Goal: Register for event/course

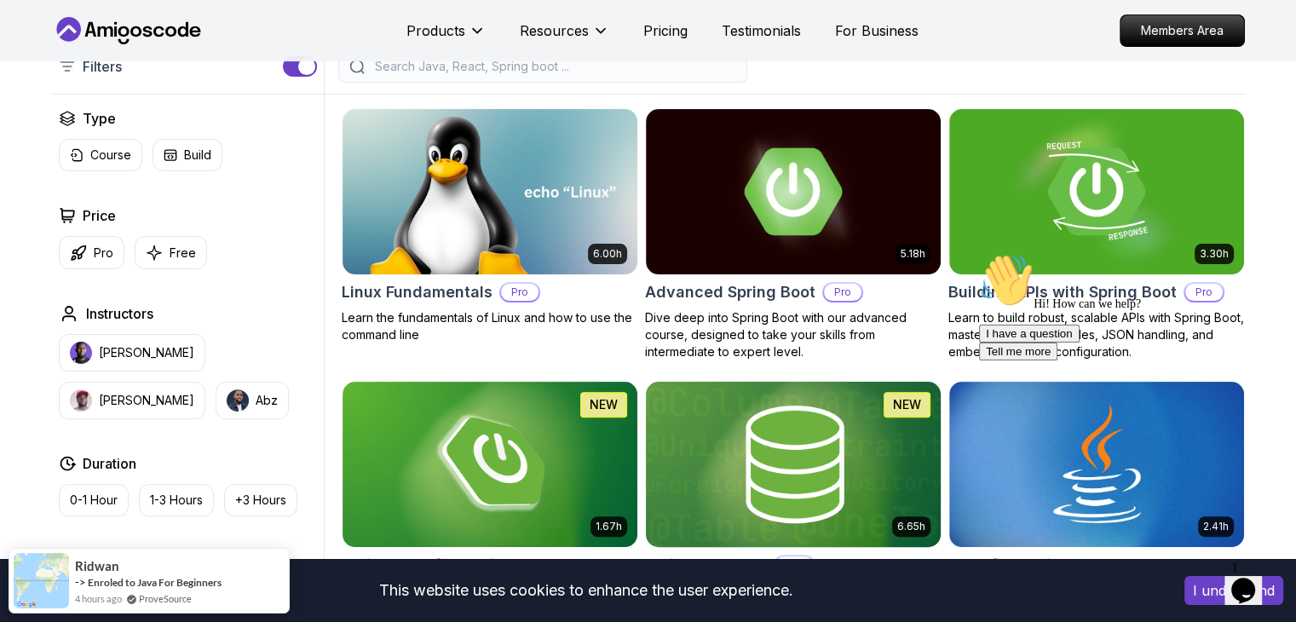
scroll to position [596, 0]
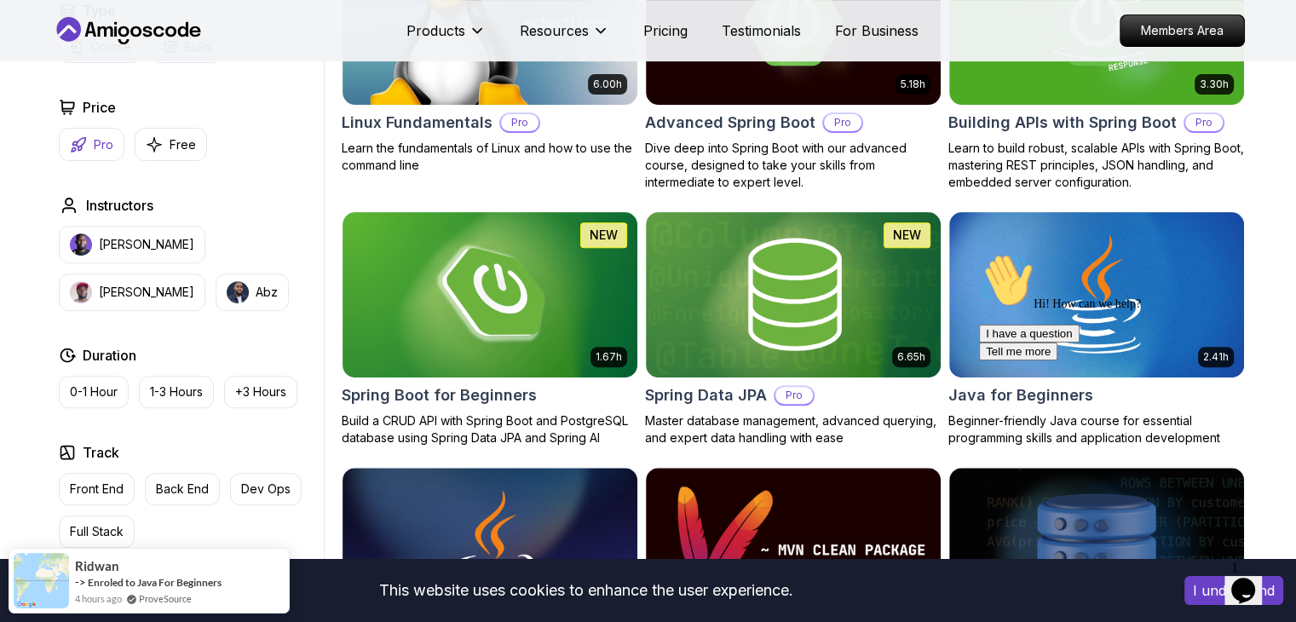
click at [107, 143] on p "Pro" at bounding box center [104, 144] width 20 height 17
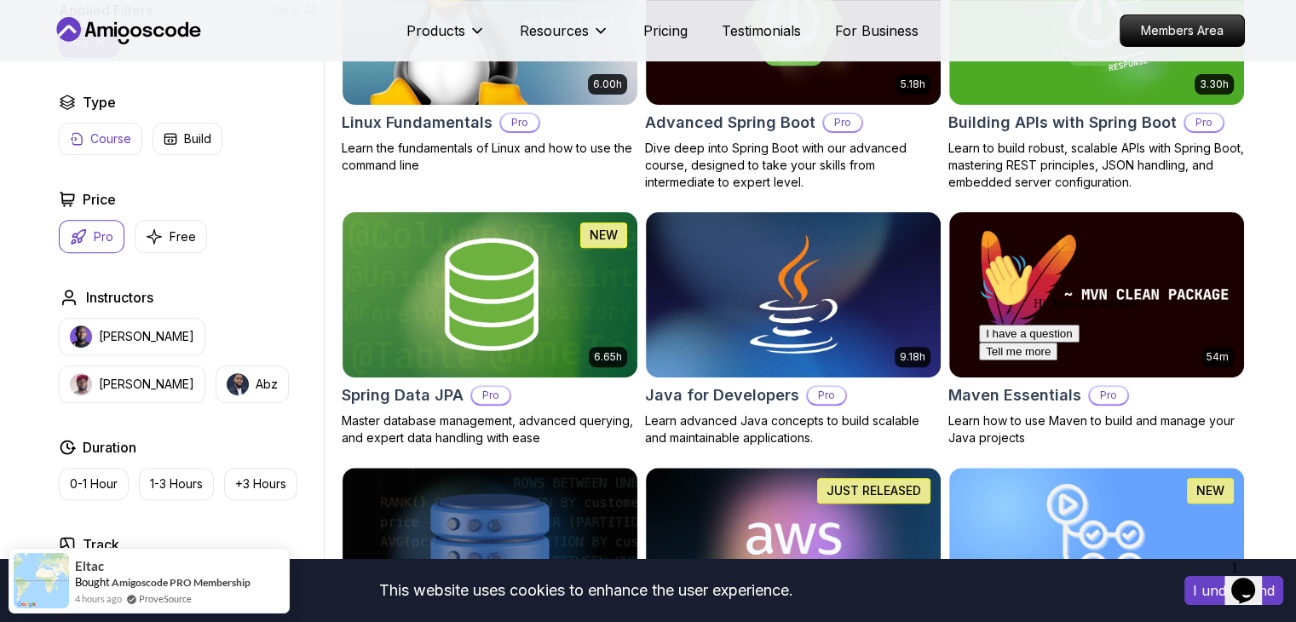
click at [131, 140] on button "Course" at bounding box center [100, 139] width 83 height 32
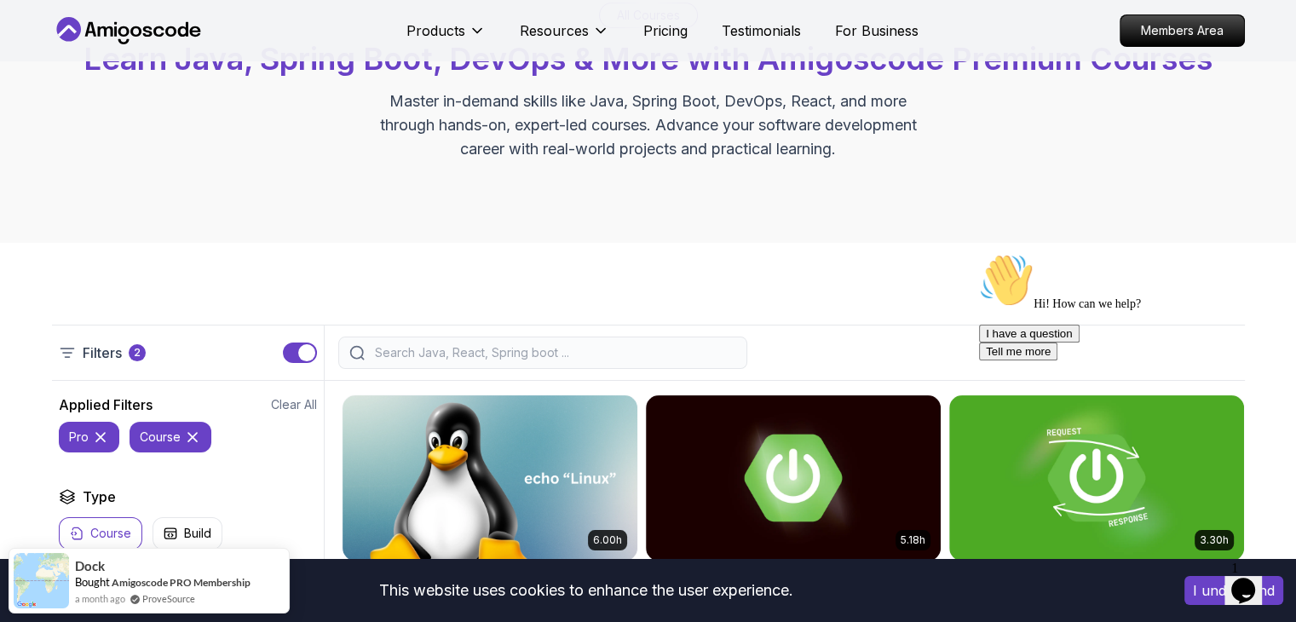
scroll to position [170, 0]
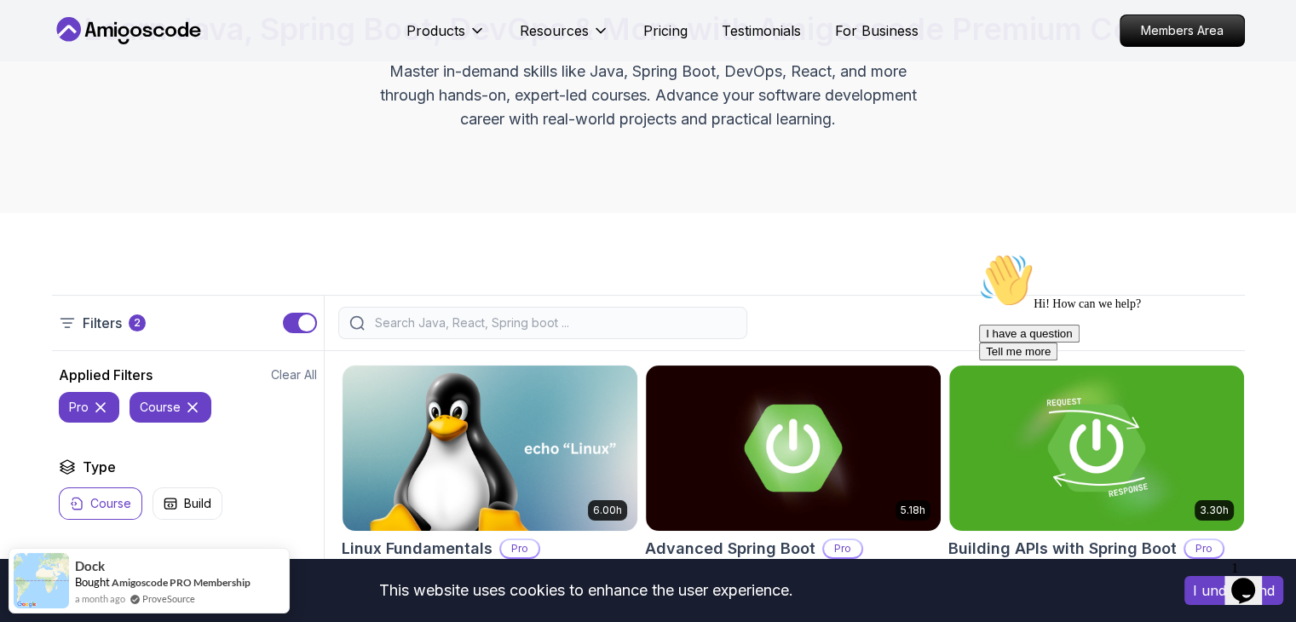
click at [538, 321] on input "search" at bounding box center [553, 322] width 365 height 17
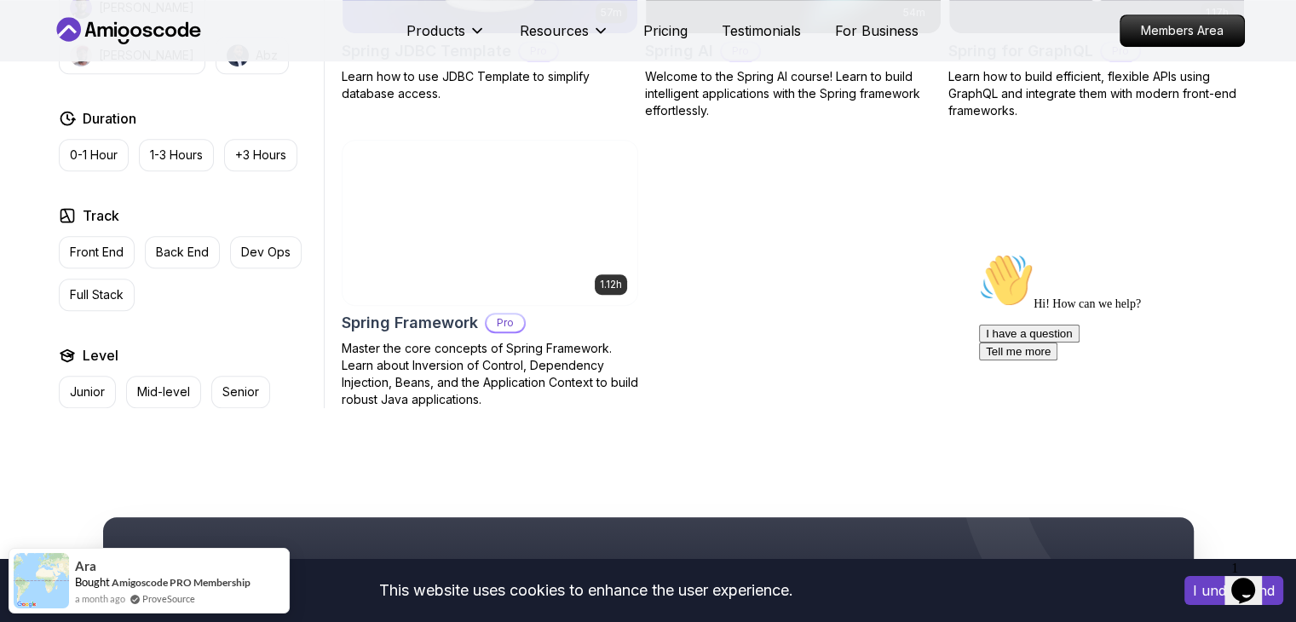
scroll to position [937, 0]
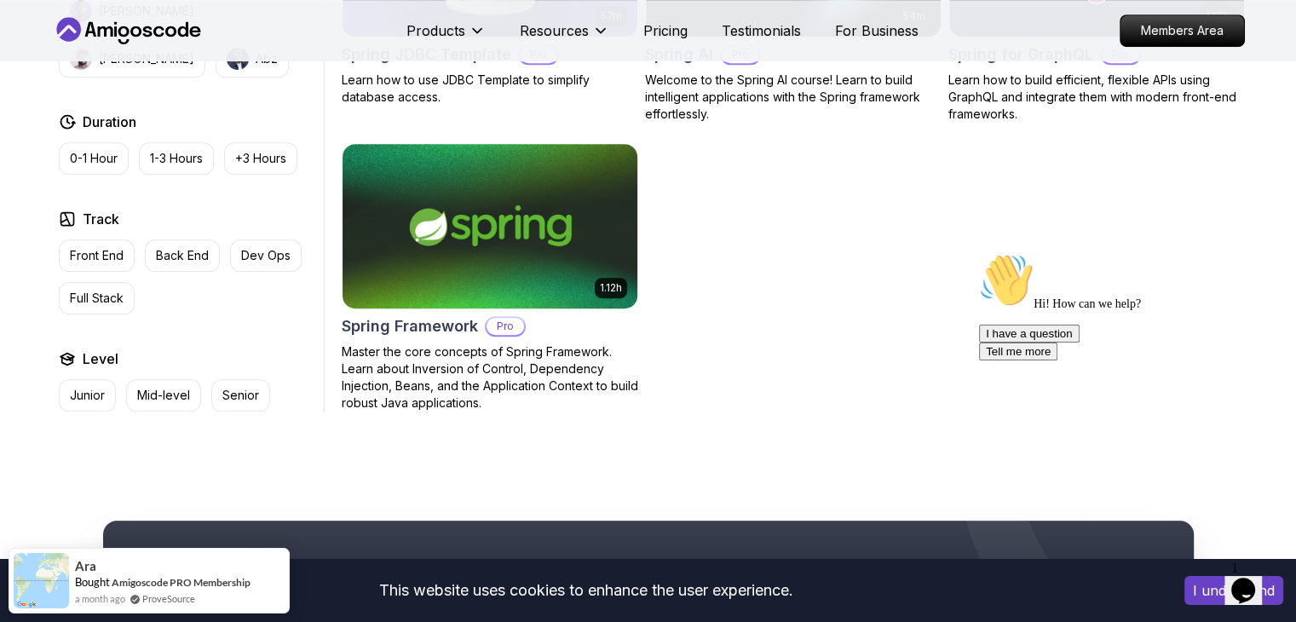
type input "spring"
click at [567, 260] on img at bounding box center [489, 226] width 309 height 173
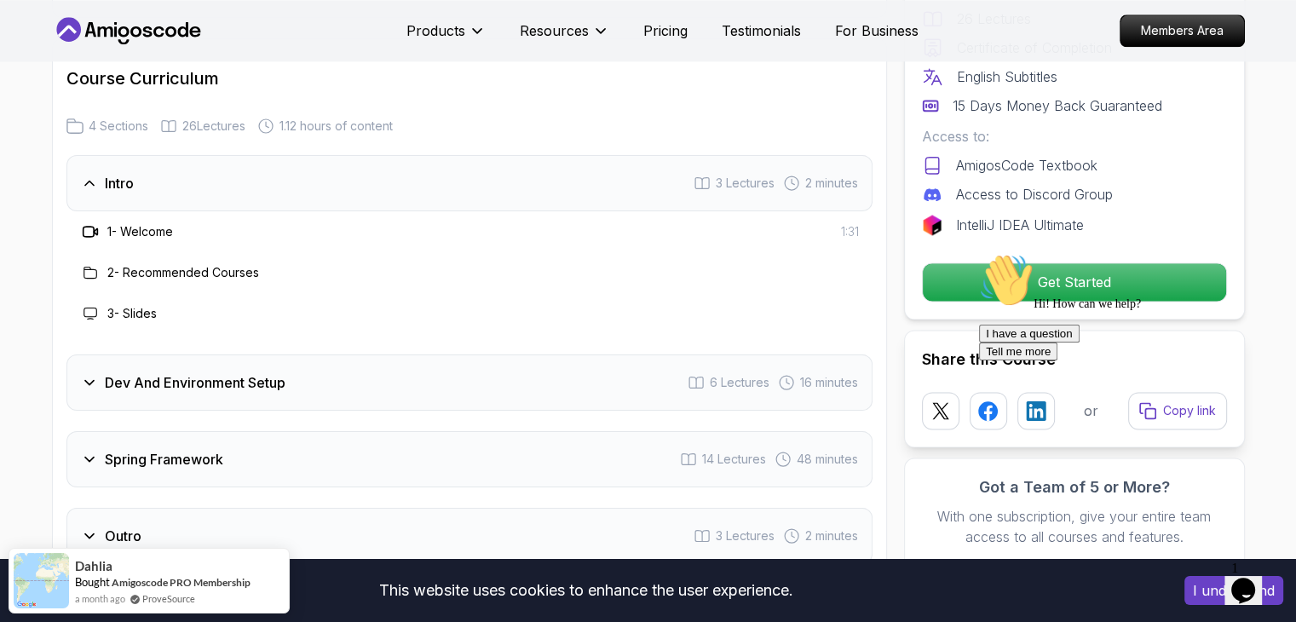
scroll to position [2215, 0]
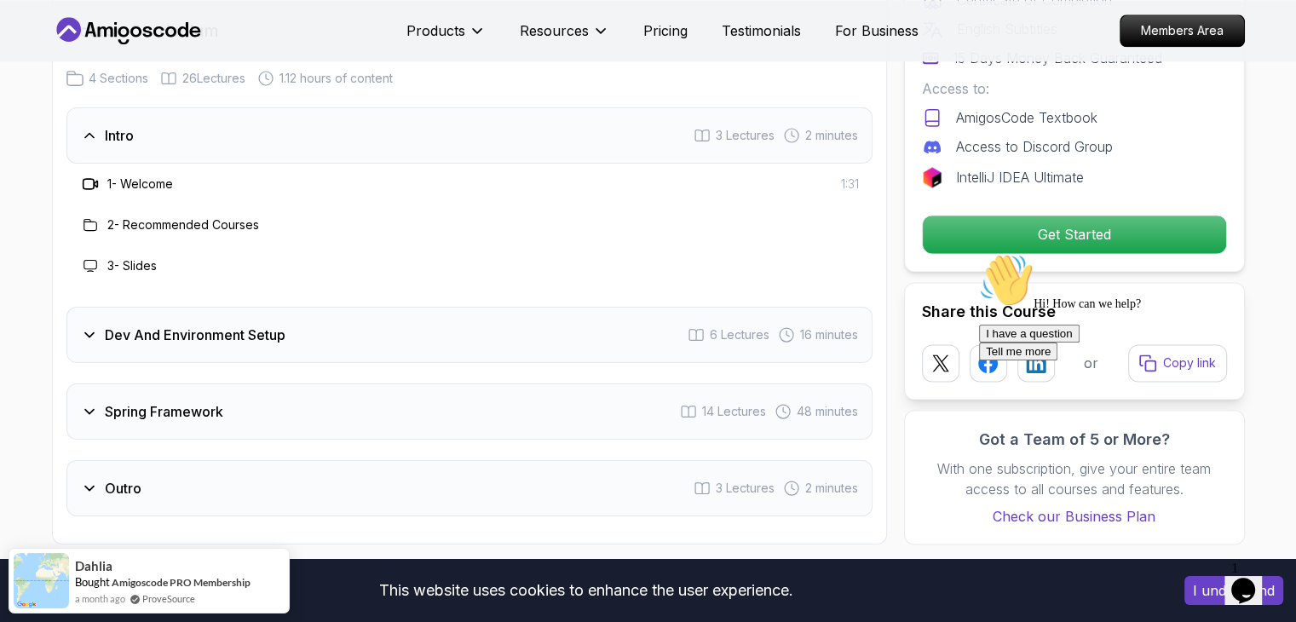
click at [653, 383] on div "Spring Framework 14 Lectures 48 minutes" at bounding box center [469, 411] width 806 height 56
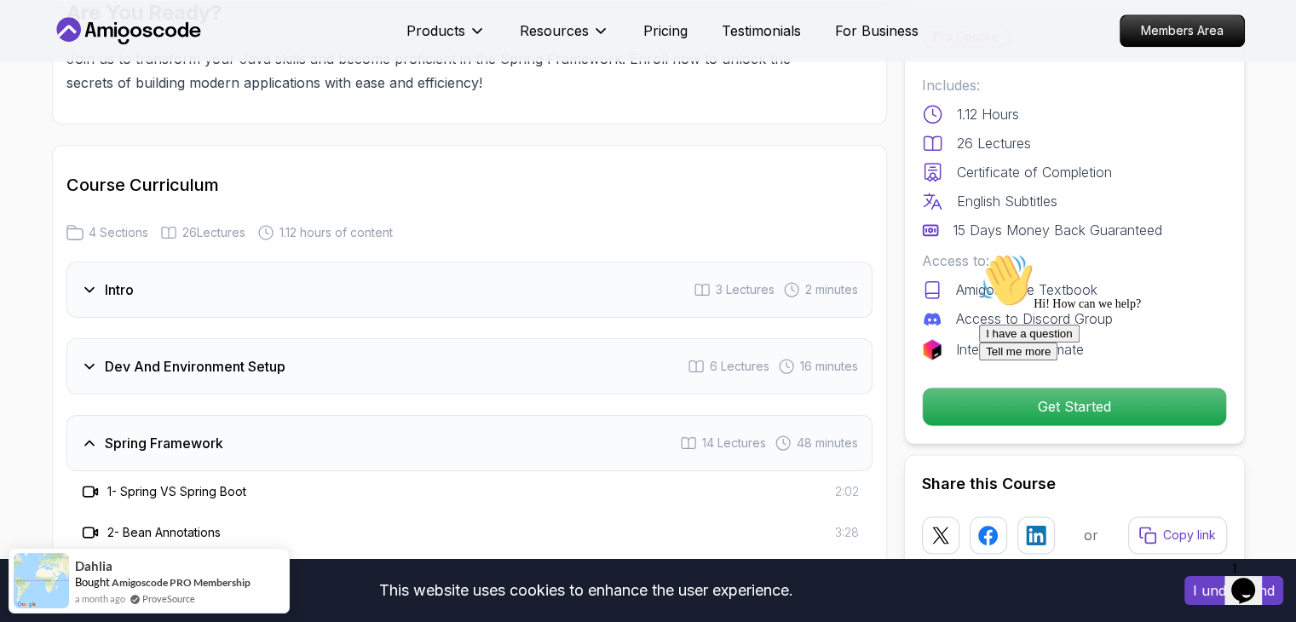
scroll to position [2045, 0]
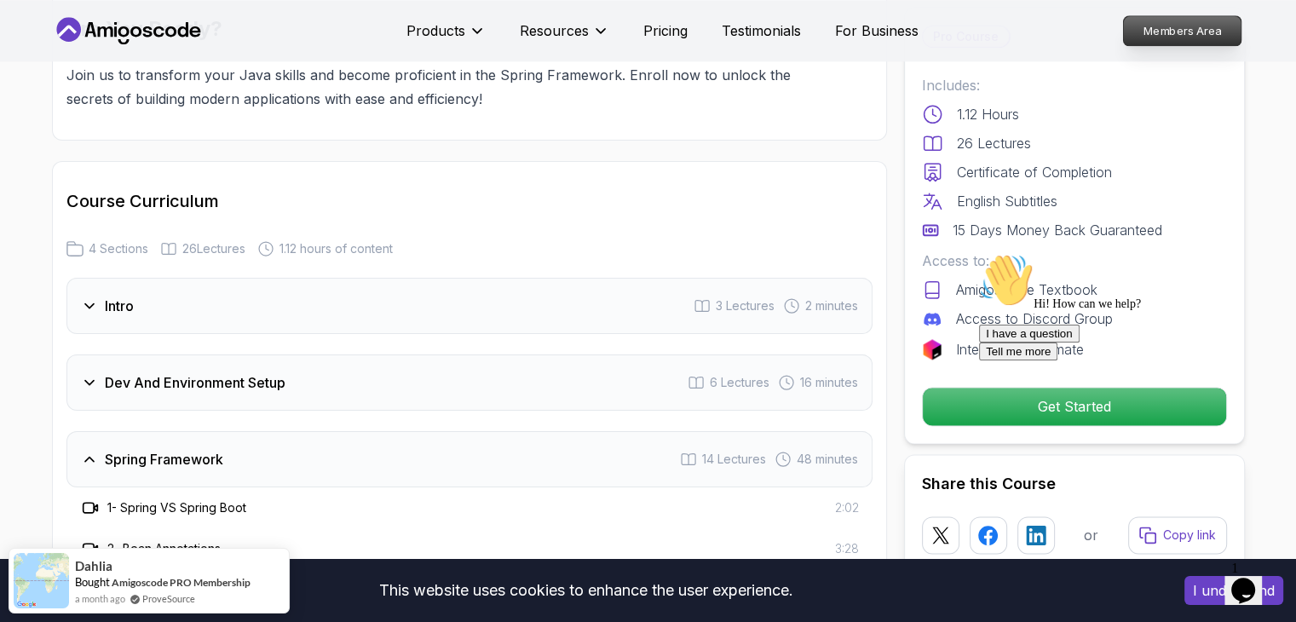
click at [1194, 30] on p "Members Area" at bounding box center [1182, 30] width 118 height 29
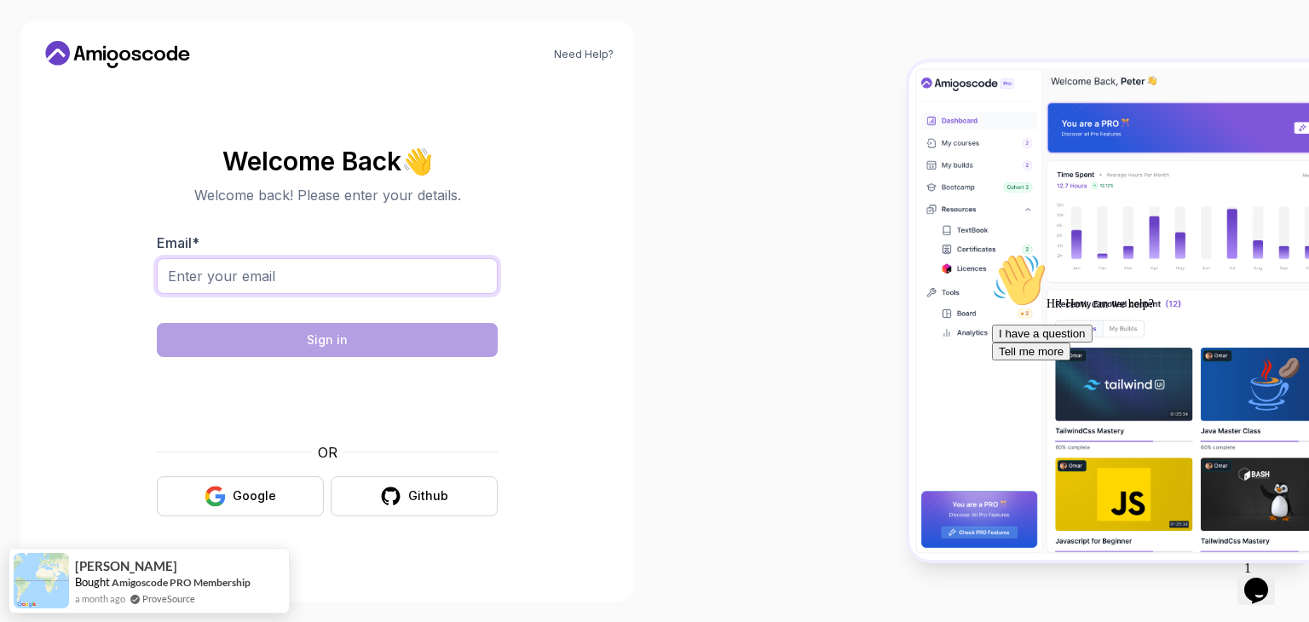
click at [364, 266] on input "Email *" at bounding box center [327, 276] width 341 height 36
type input "garmatorresnazareno@gmail.com"
click at [251, 494] on div "Google" at bounding box center [254, 495] width 43 height 17
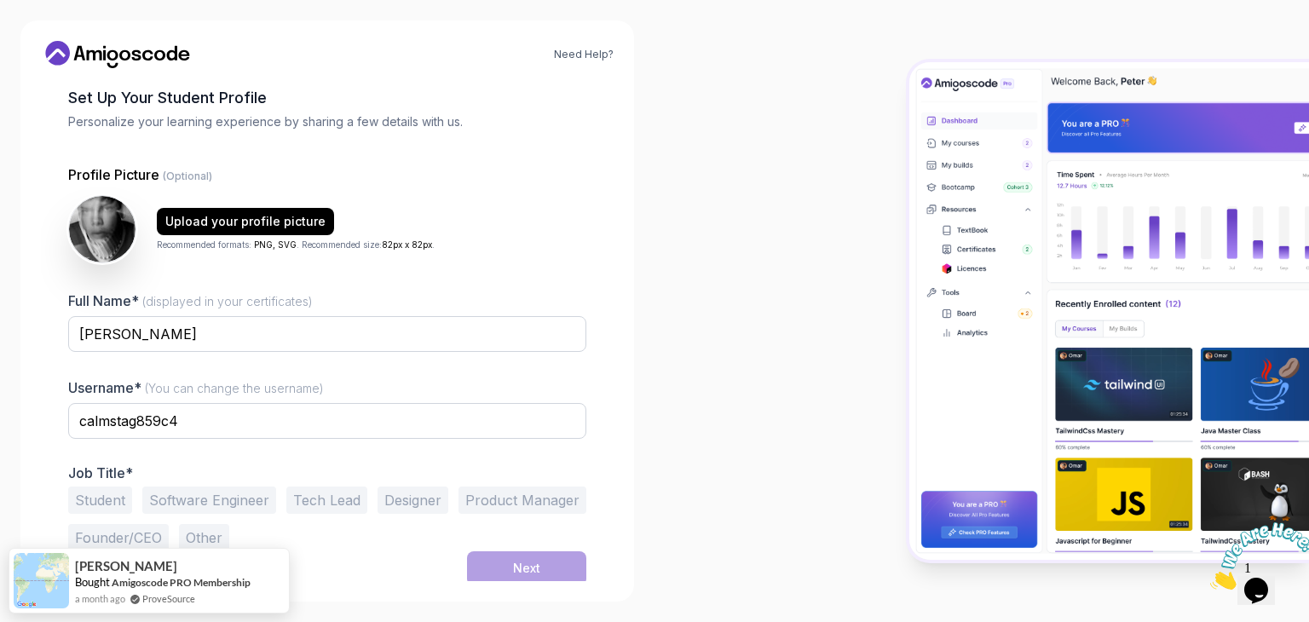
scroll to position [89, 0]
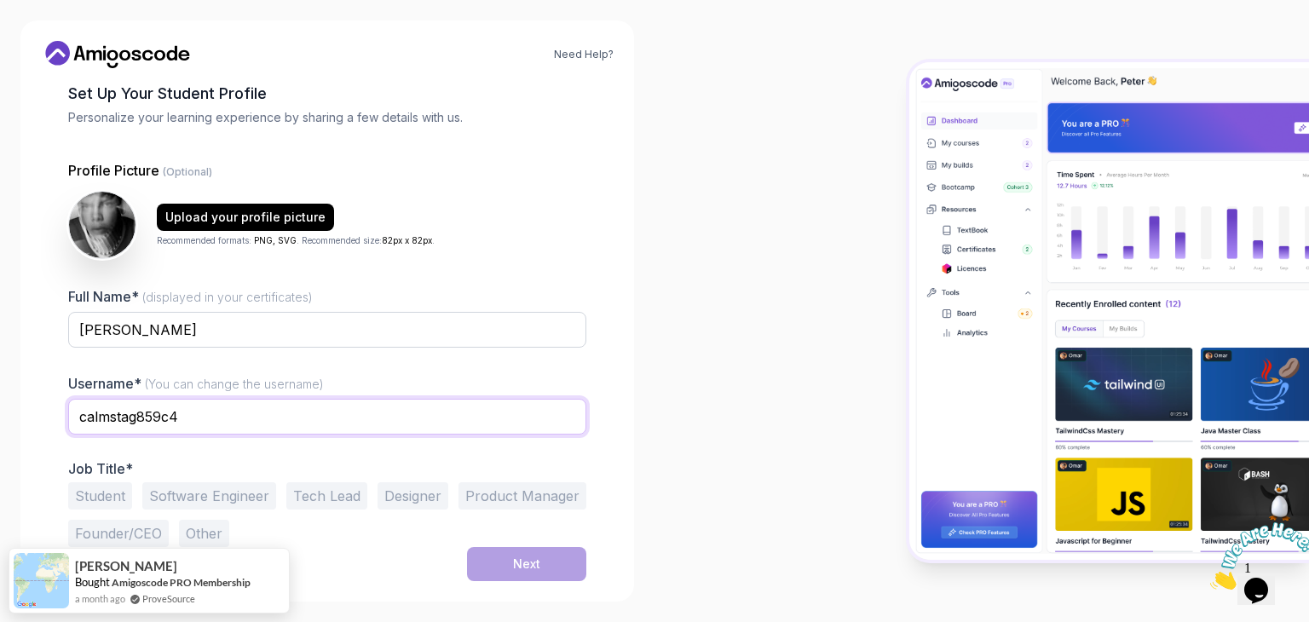
click at [204, 415] on input "calmstag859c4" at bounding box center [327, 417] width 518 height 36
type input "nzzareno"
click at [222, 494] on button "Software Engineer" at bounding box center [209, 495] width 134 height 27
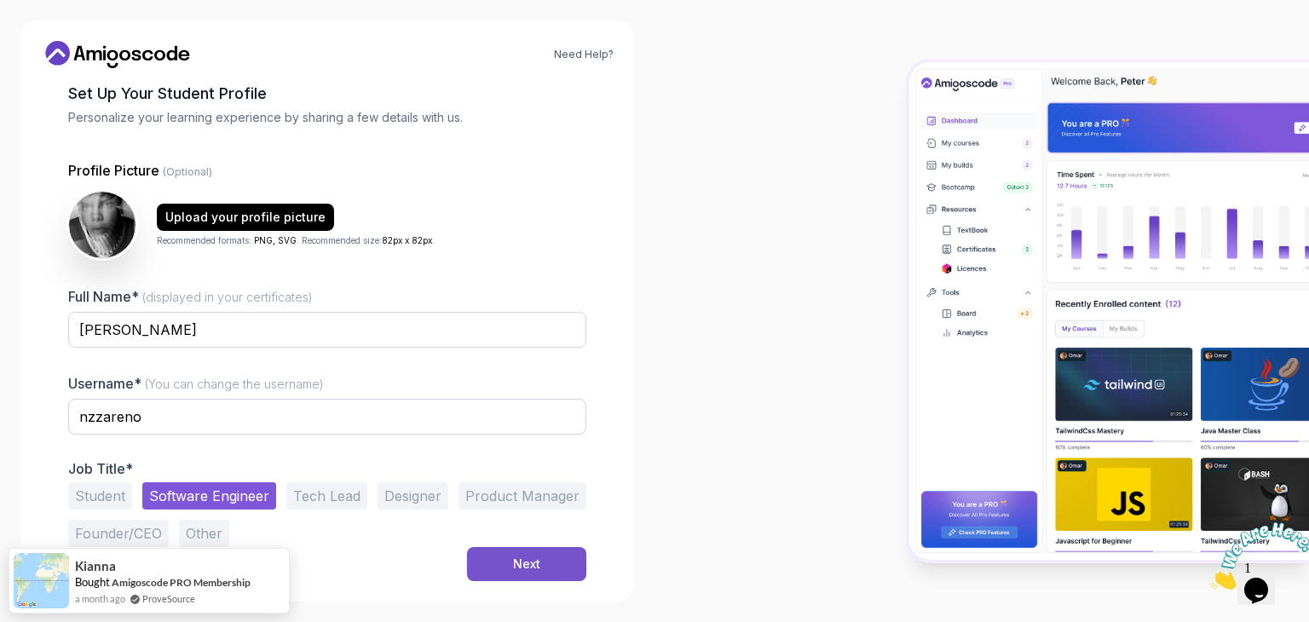
click at [503, 554] on button "Next" at bounding box center [526, 564] width 119 height 34
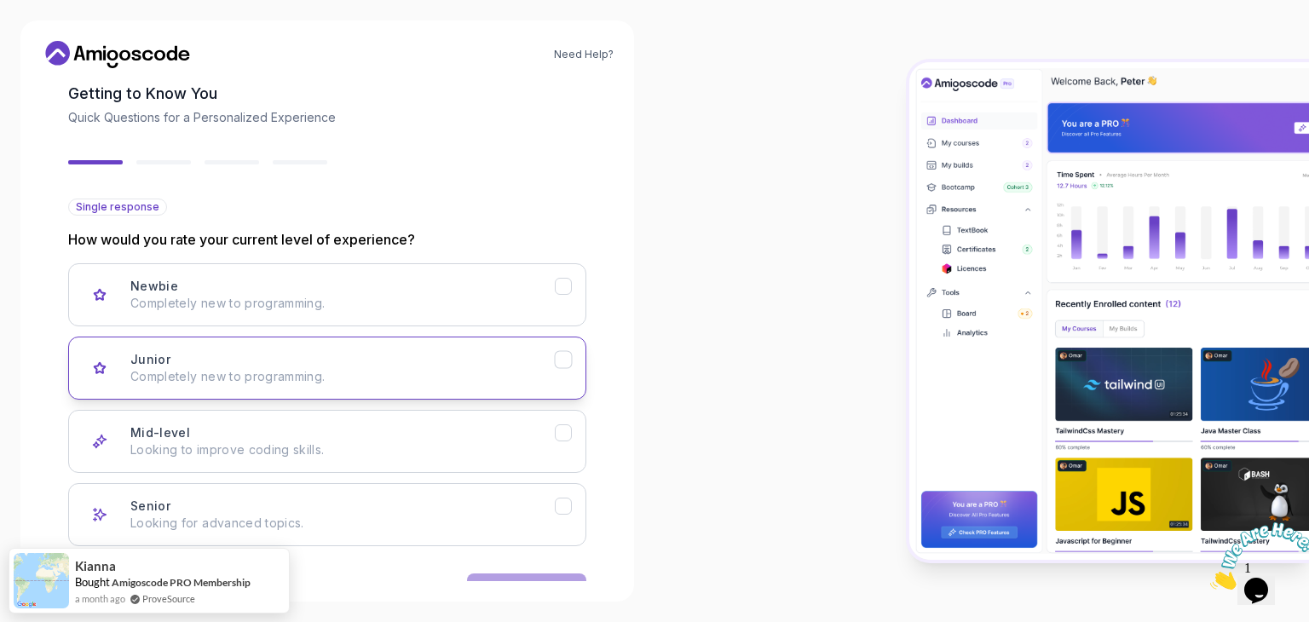
click at [383, 380] on p "Completely new to programming." at bounding box center [342, 376] width 424 height 17
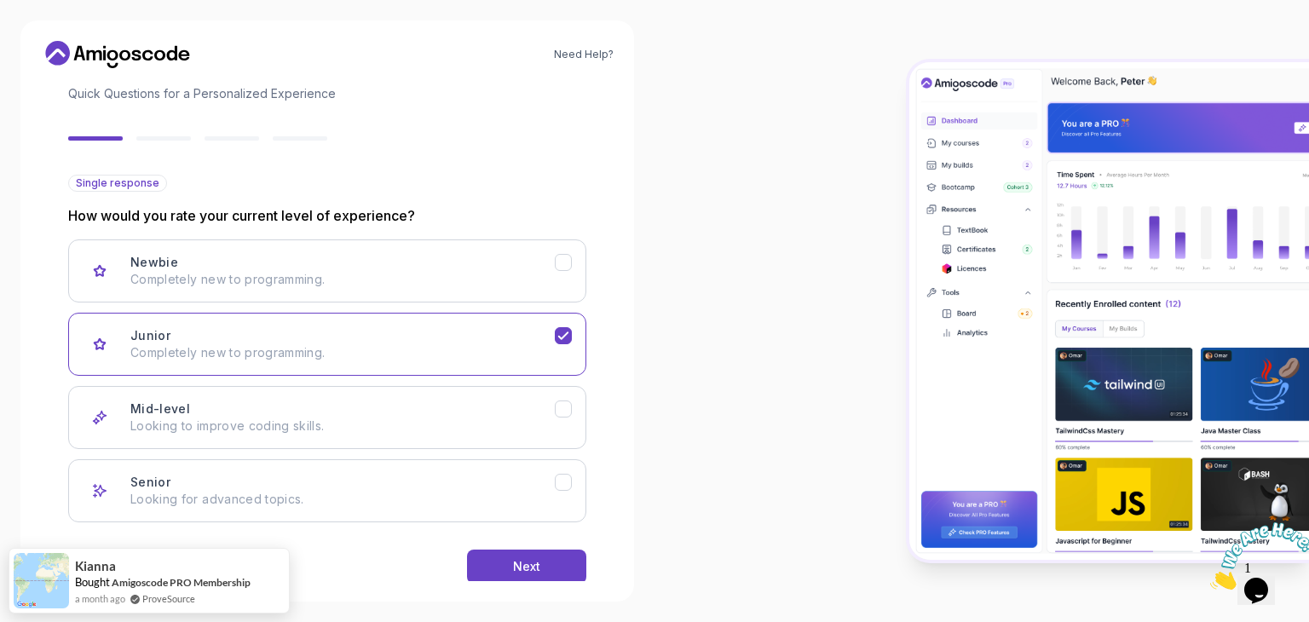
scroll to position [141, 0]
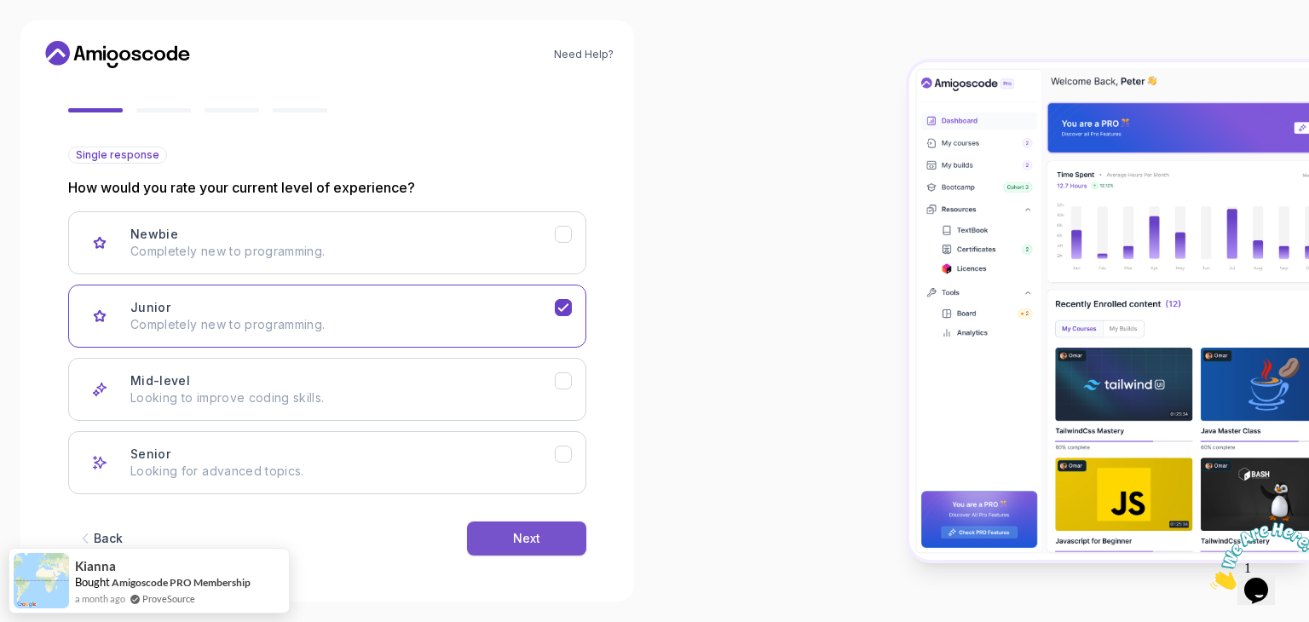
click at [553, 536] on button "Next" at bounding box center [526, 538] width 119 height 34
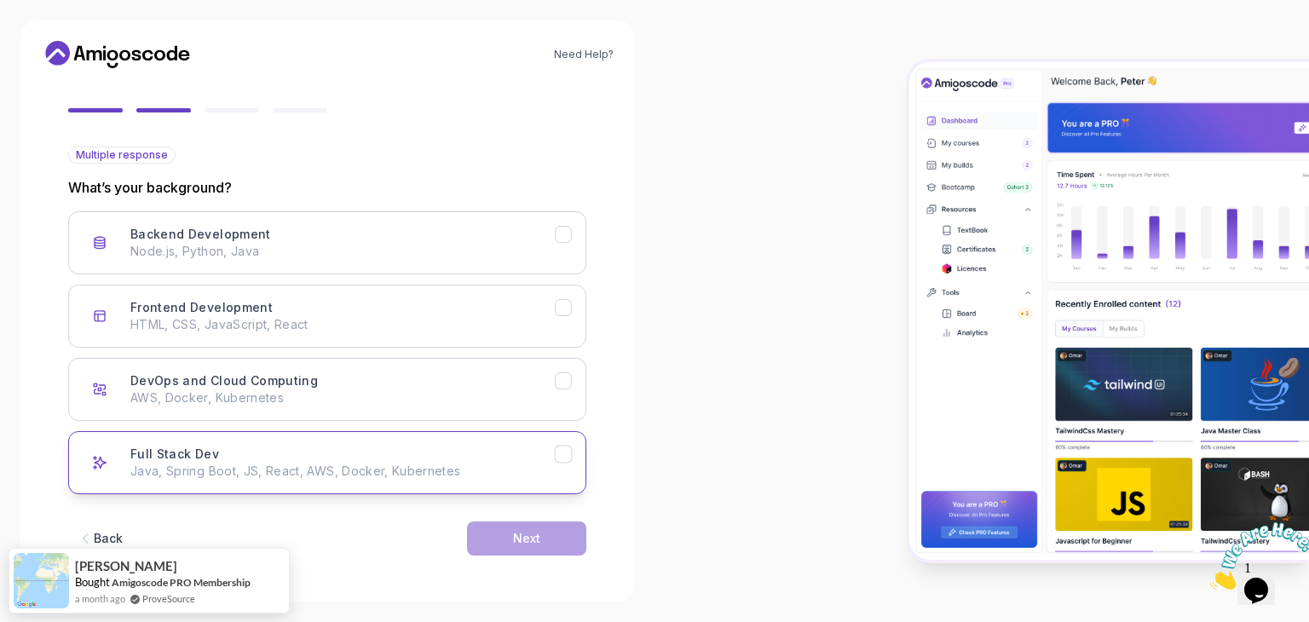
click at [425, 467] on p "Java, Spring Boot, JS, React, AWS, Docker, Kubernetes" at bounding box center [342, 471] width 424 height 17
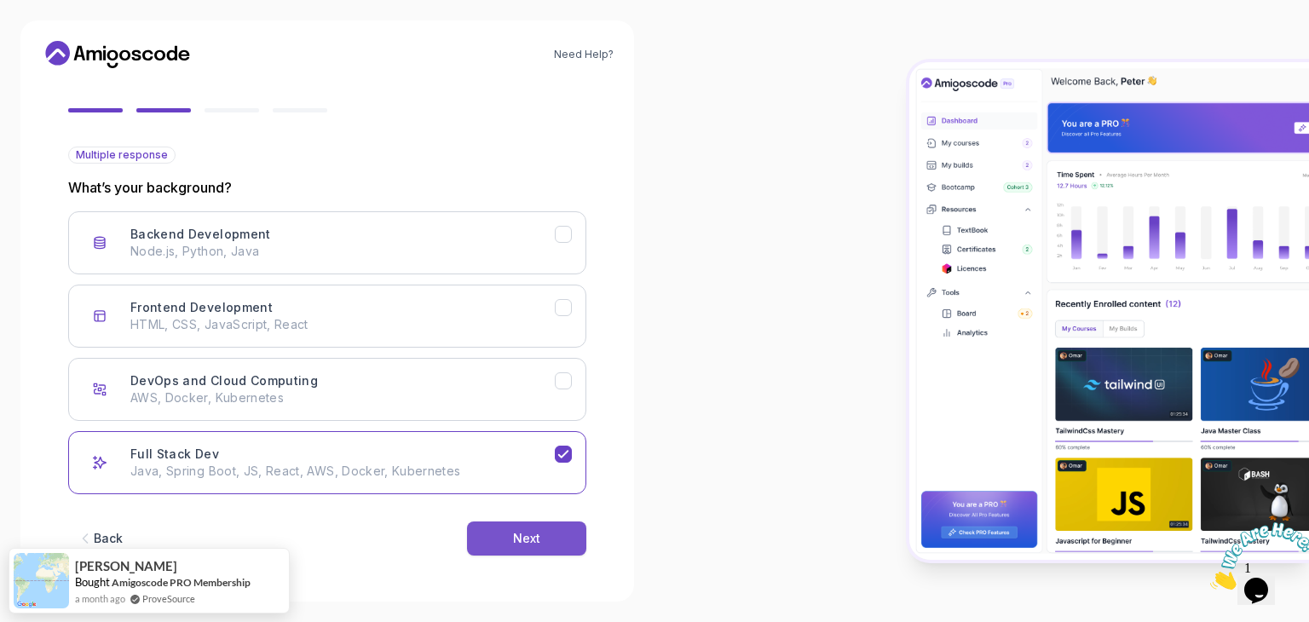
click at [538, 530] on div "Next" at bounding box center [526, 538] width 27 height 17
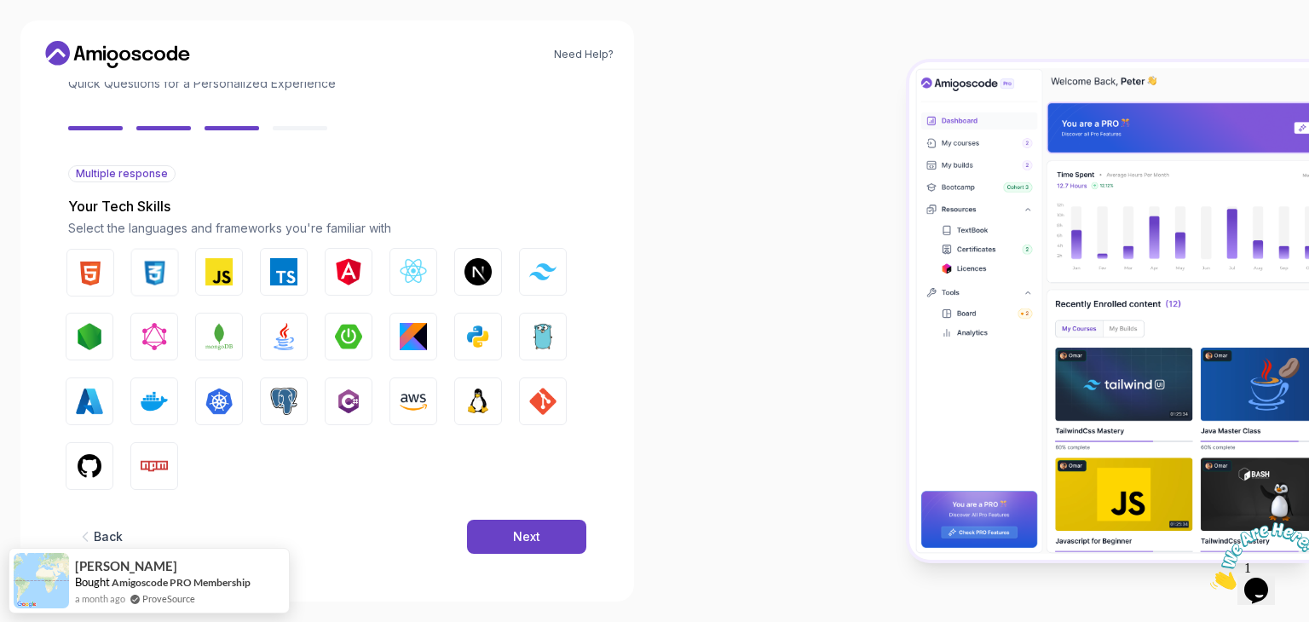
scroll to position [122, 0]
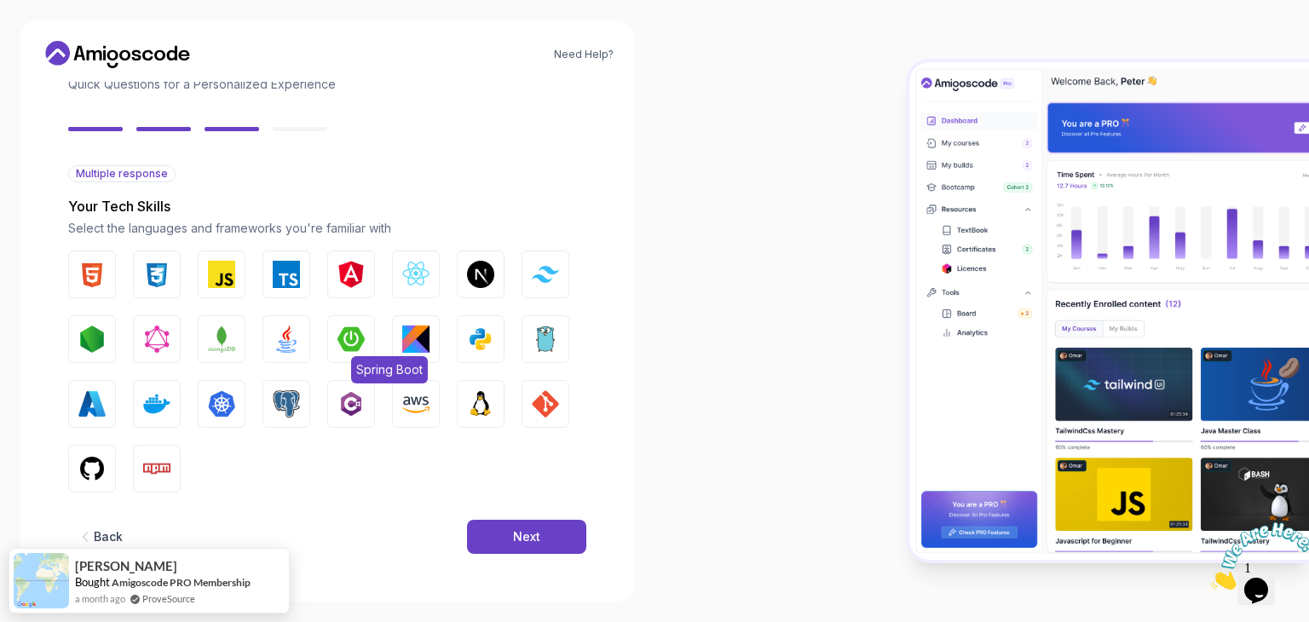
click at [337, 342] on button "Spring Boot" at bounding box center [351, 339] width 48 height 48
click at [213, 284] on img "button" at bounding box center [221, 274] width 27 height 27
drag, startPoint x: 153, startPoint y: 284, endPoint x: 147, endPoint y: 277, distance: 9.6
click at [153, 282] on img "button" at bounding box center [156, 274] width 27 height 27
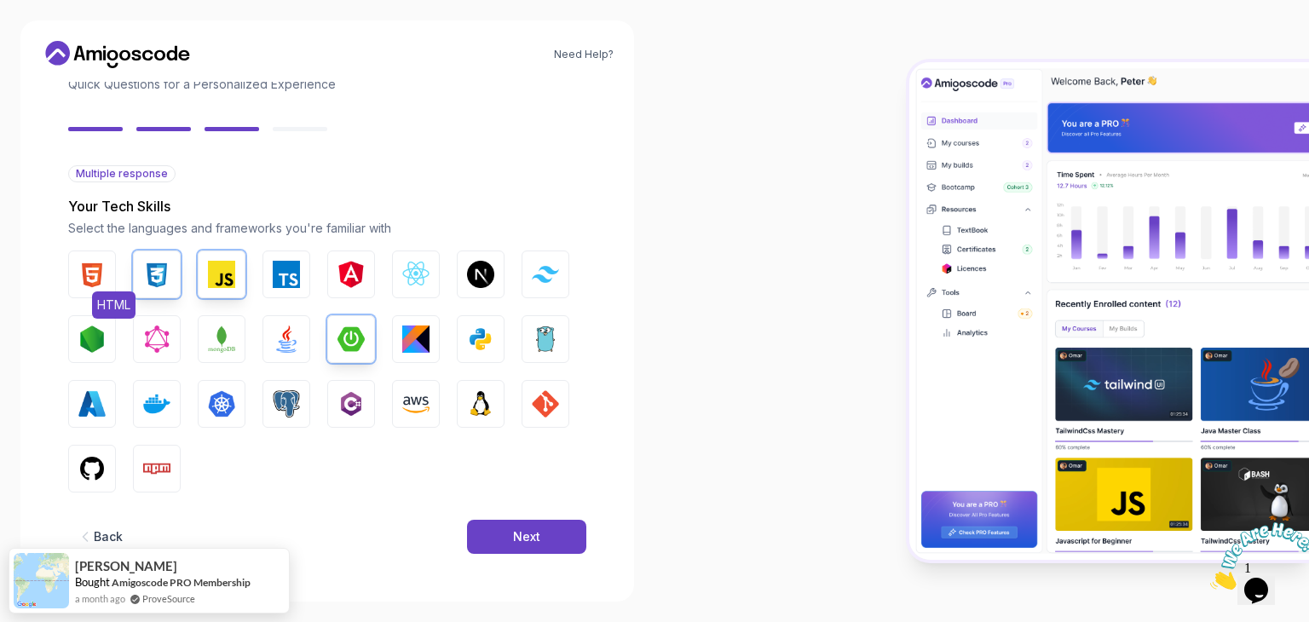
click at [109, 271] on button "HTML" at bounding box center [92, 274] width 48 height 48
click at [342, 285] on img "button" at bounding box center [350, 274] width 27 height 27
click at [285, 275] on img "button" at bounding box center [286, 274] width 27 height 27
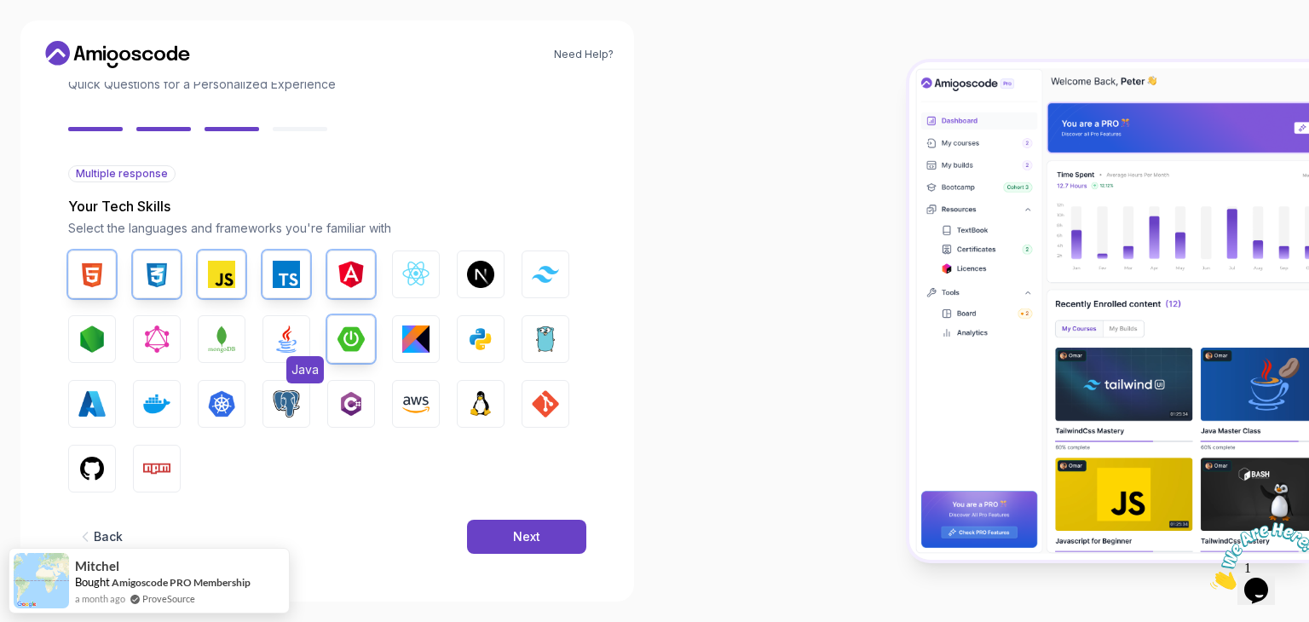
click at [292, 341] on img "button" at bounding box center [286, 338] width 27 height 27
click at [535, 397] on img "button" at bounding box center [545, 403] width 27 height 27
click at [279, 394] on img "button" at bounding box center [286, 403] width 27 height 27
drag, startPoint x: 79, startPoint y: 485, endPoint x: 100, endPoint y: 481, distance: 20.7
click at [83, 484] on button "GitHub" at bounding box center [92, 469] width 48 height 48
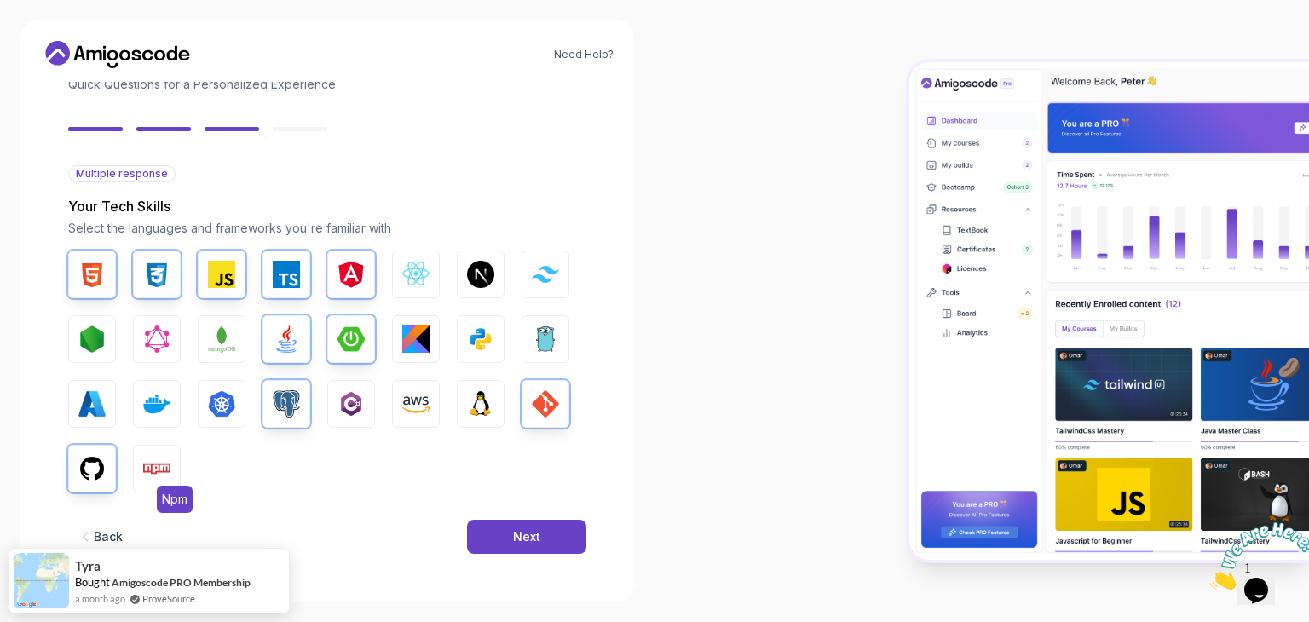
click at [153, 451] on button "Npm" at bounding box center [157, 469] width 48 height 48
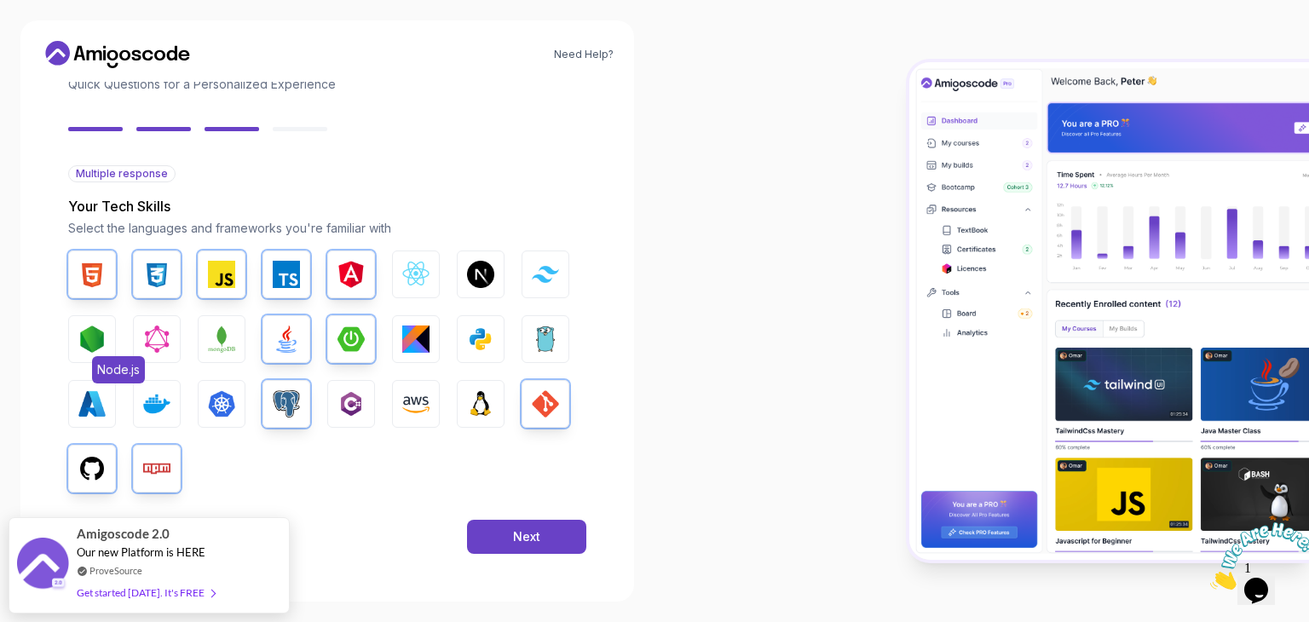
click at [89, 350] on img "button" at bounding box center [91, 338] width 27 height 27
click at [521, 530] on div "Next" at bounding box center [526, 536] width 27 height 17
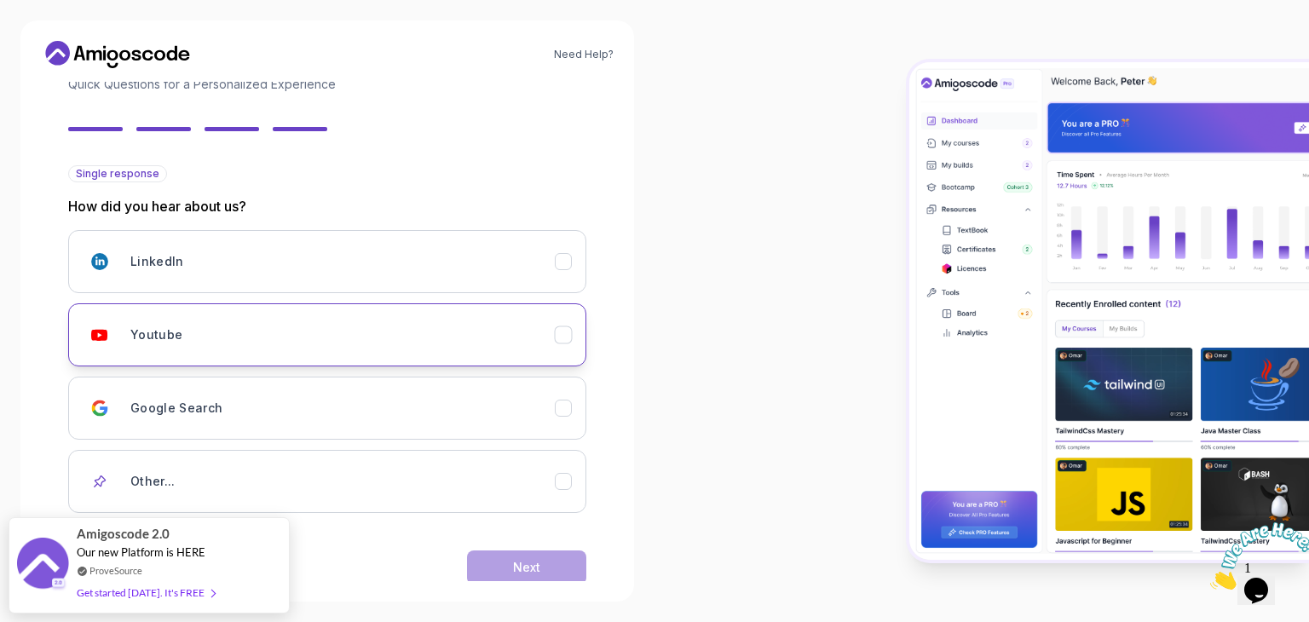
click at [242, 340] on div "Youtube" at bounding box center [342, 335] width 424 height 34
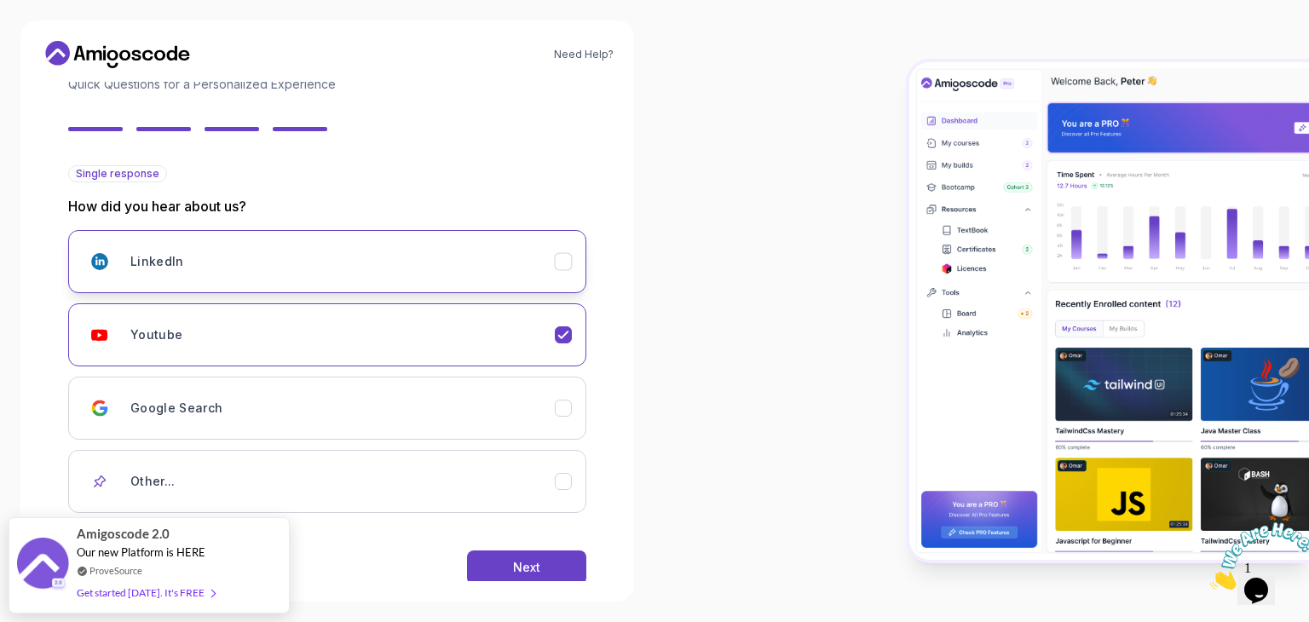
click at [285, 279] on button "LinkedIn" at bounding box center [327, 261] width 518 height 63
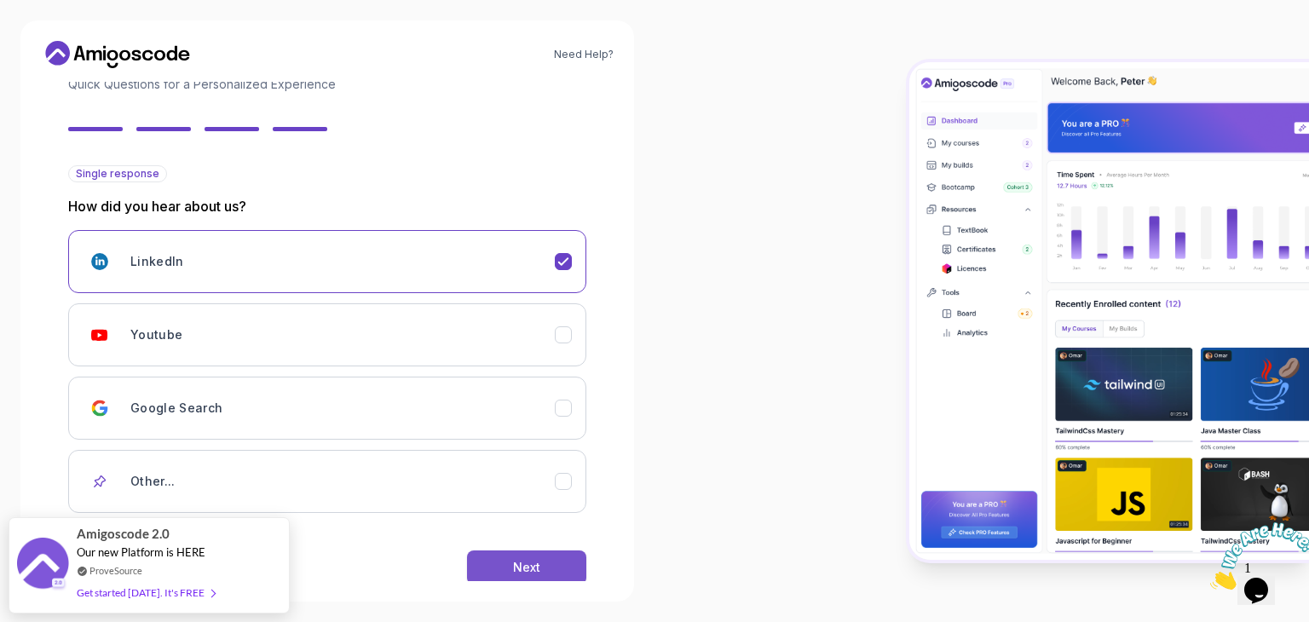
click at [573, 555] on button "Next" at bounding box center [526, 567] width 119 height 34
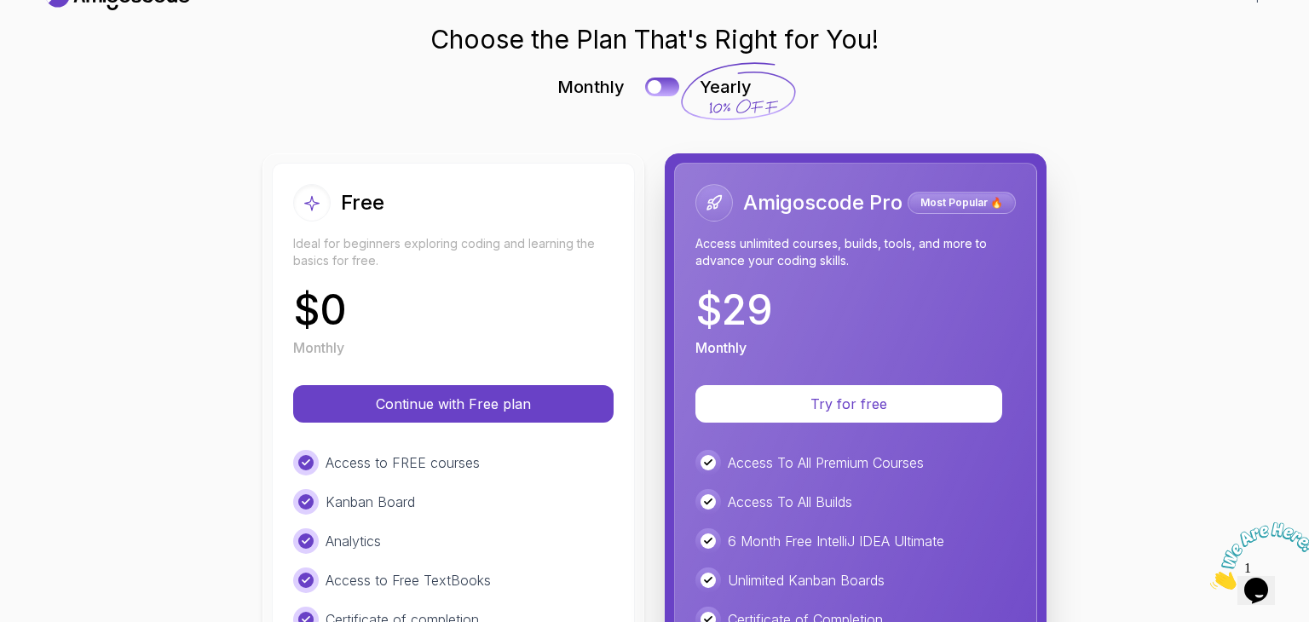
scroll to position [256, 0]
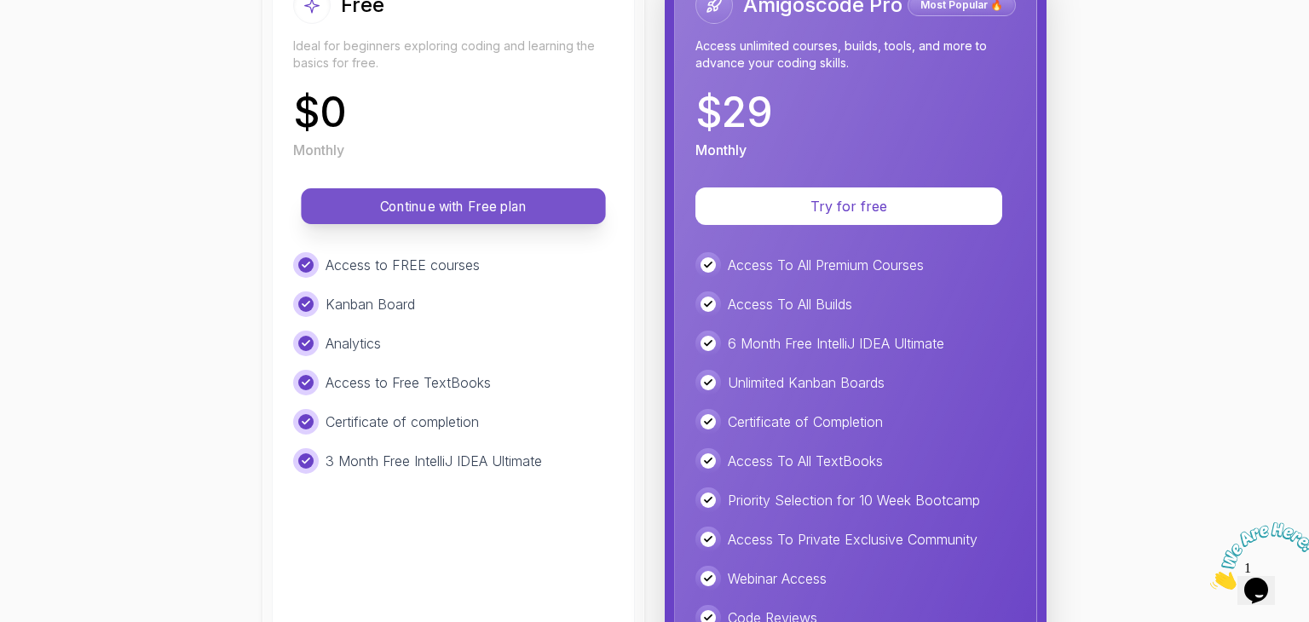
click at [555, 207] on p "Continue with Free plan" at bounding box center [453, 207] width 266 height 20
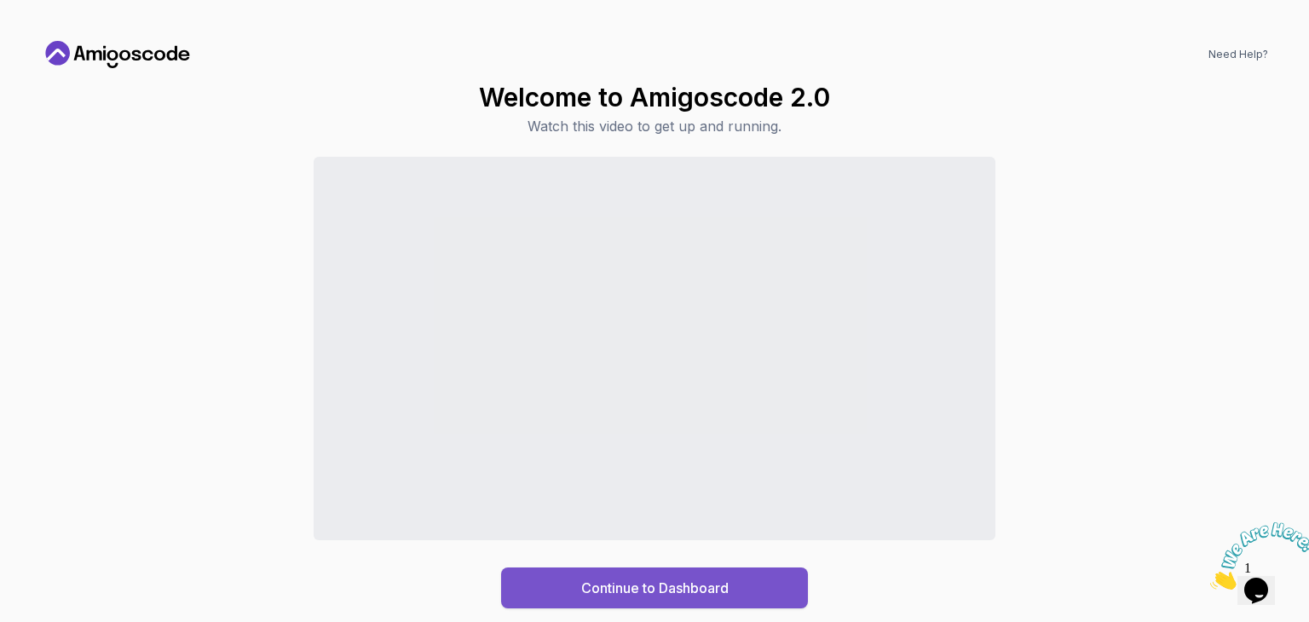
click at [655, 589] on div "Continue to Dashboard" at bounding box center [654, 588] width 147 height 20
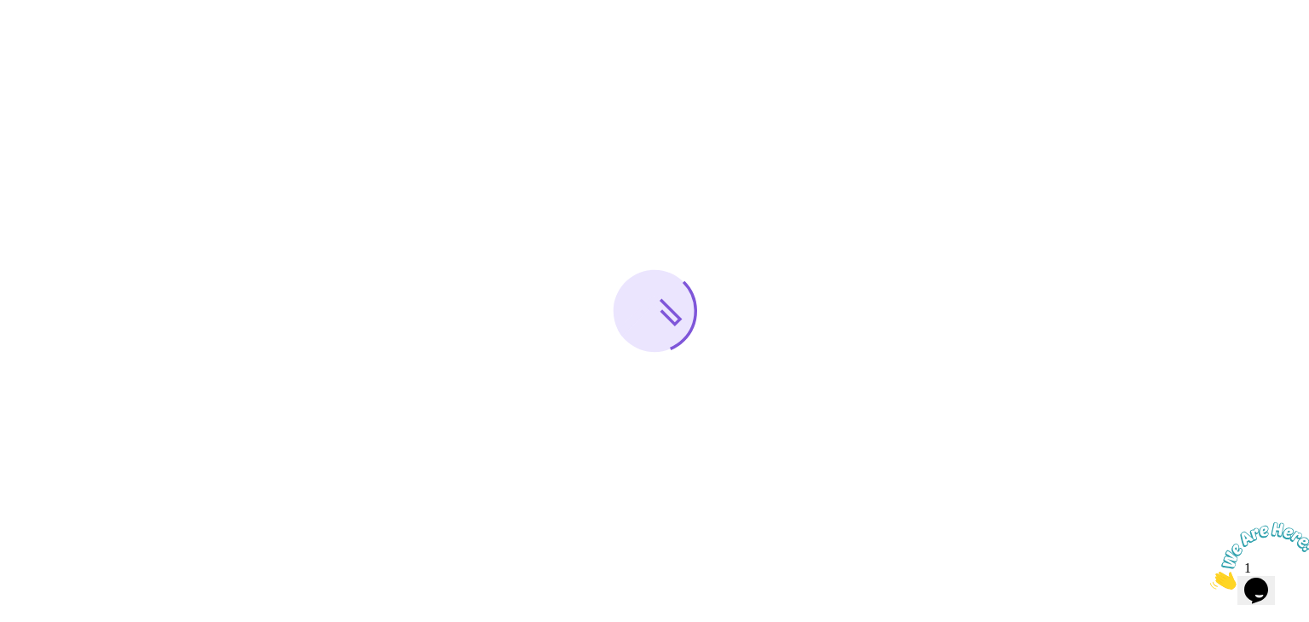
click at [1210, 578] on icon "Close" at bounding box center [1210, 585] width 0 height 14
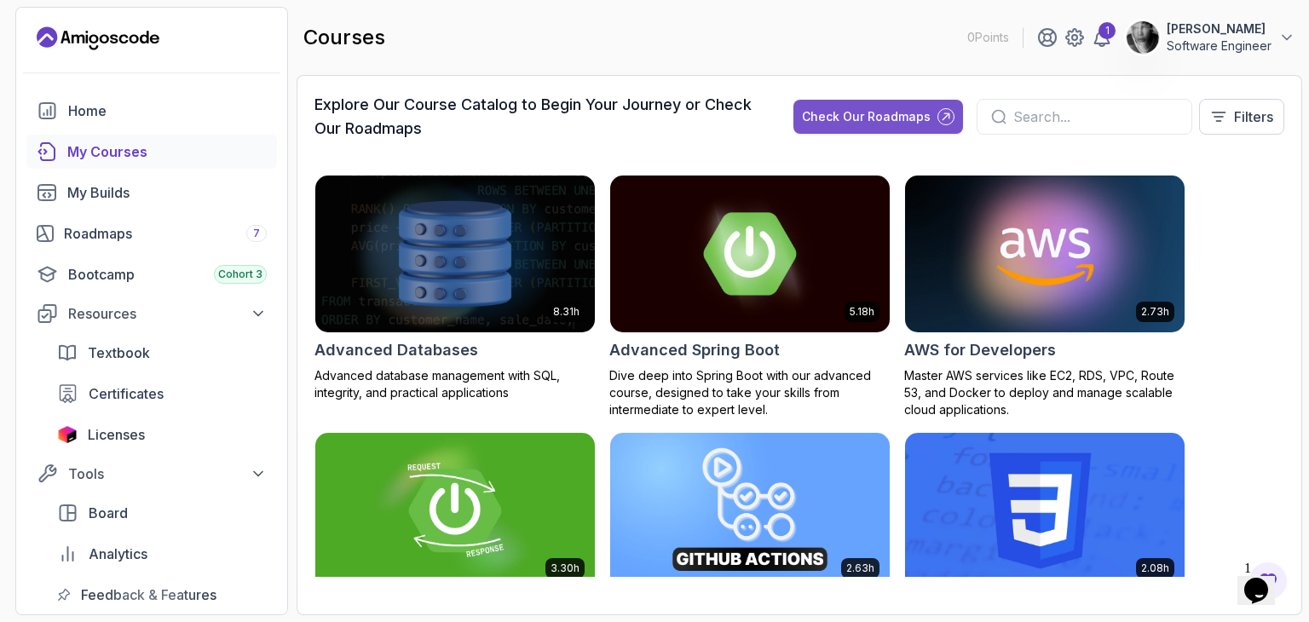
click at [893, 111] on div "Check Our Roadmaps" at bounding box center [866, 116] width 129 height 17
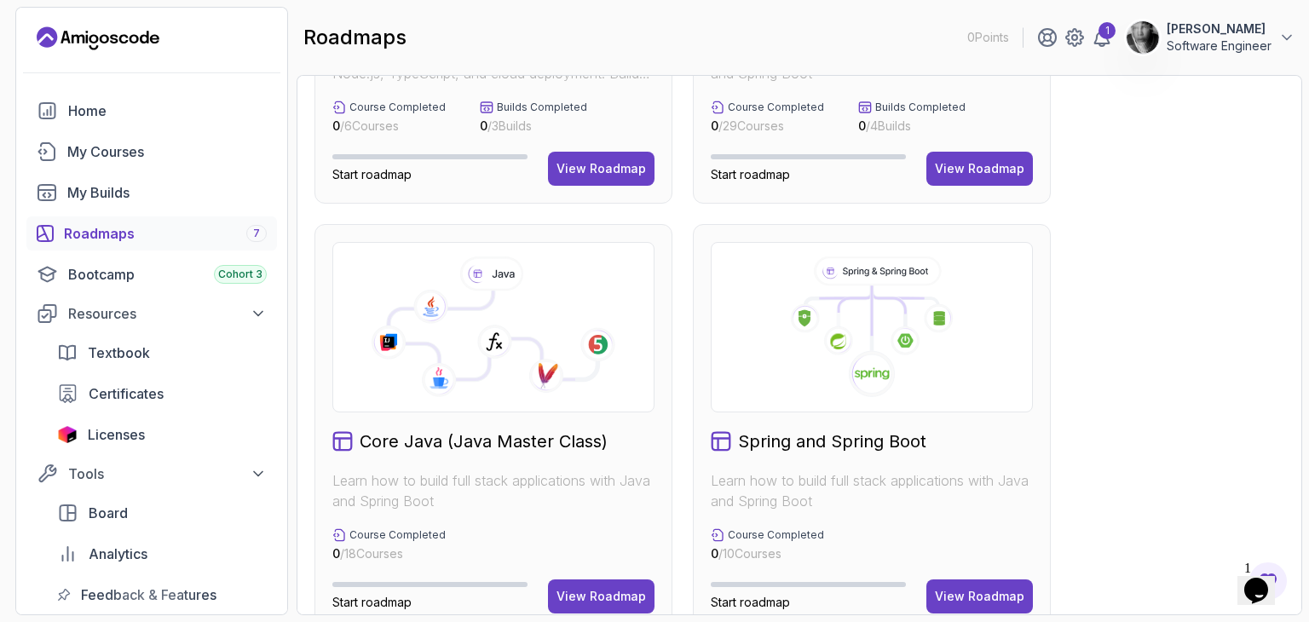
scroll to position [341, 0]
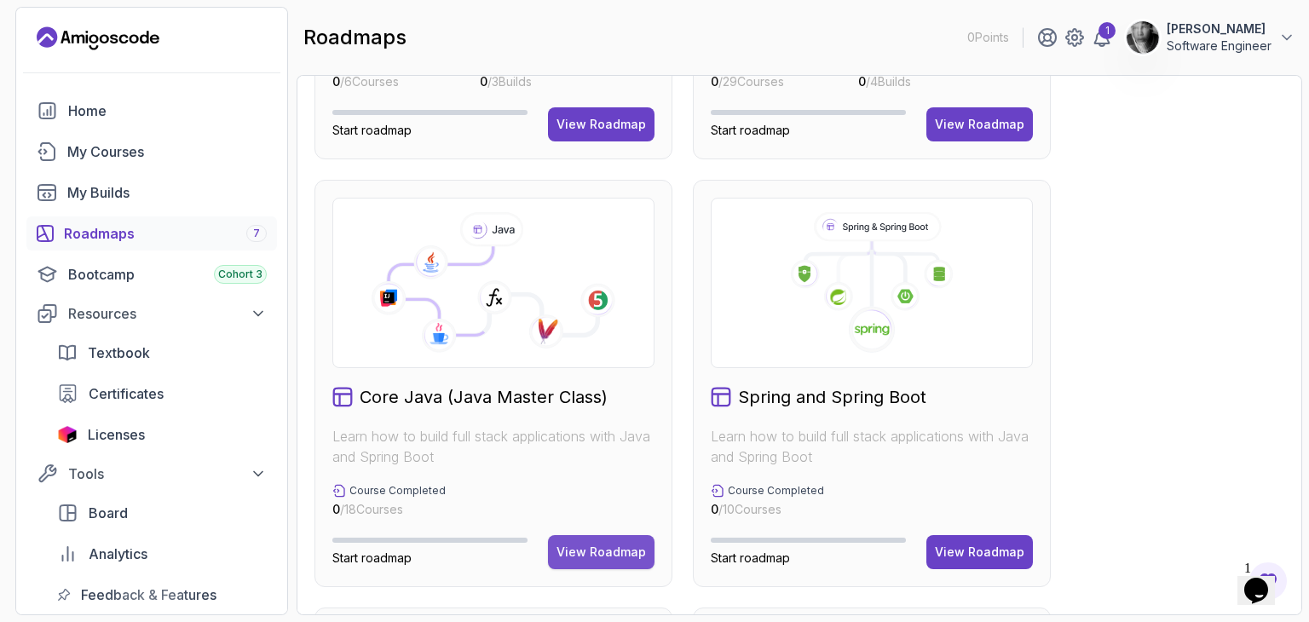
click at [595, 553] on div "View Roadmap" at bounding box center [600, 552] width 89 height 17
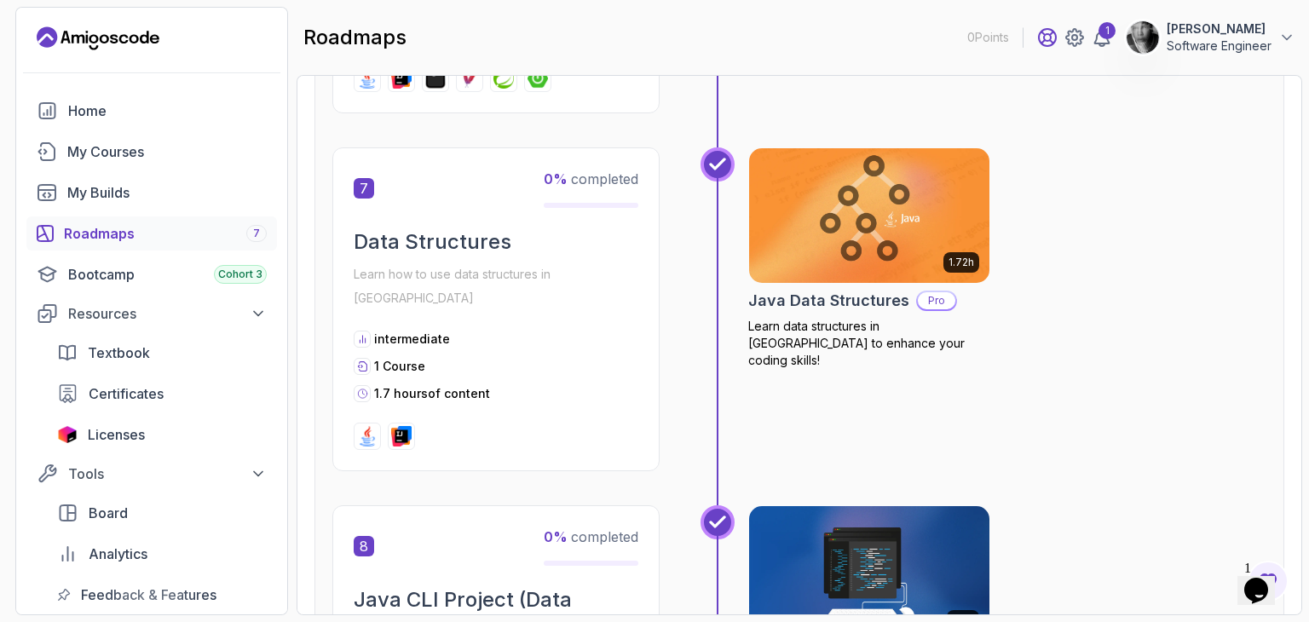
scroll to position [2403, 0]
